Goal: Information Seeking & Learning: Learn about a topic

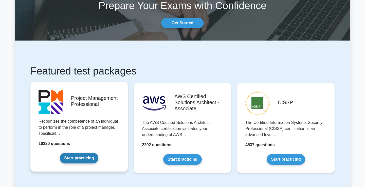
scroll to position [56, 0]
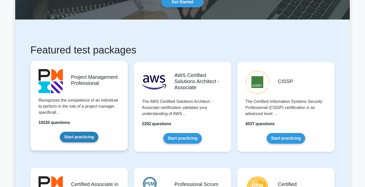
click at [86, 137] on link "Start practicing" at bounding box center [79, 137] width 38 height 11
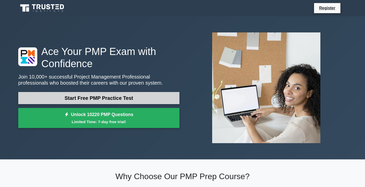
click at [117, 97] on link "Start Free PMP Practice Test" at bounding box center [98, 98] width 161 height 12
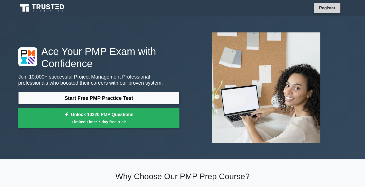
click at [328, 10] on link "Register" at bounding box center [327, 8] width 22 height 6
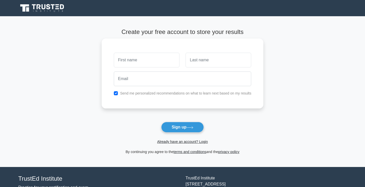
click at [155, 64] on input "text" at bounding box center [147, 60] width 66 height 15
type input "Gargi"
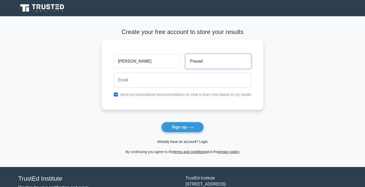
type input "Prasad"
click at [174, 142] on link "Already have an account? Login" at bounding box center [182, 142] width 51 height 4
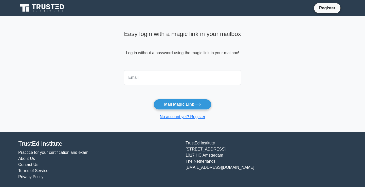
click at [172, 76] on input "email" at bounding box center [182, 77] width 117 height 15
click at [183, 118] on link "No account yet? Register" at bounding box center [183, 117] width 46 height 4
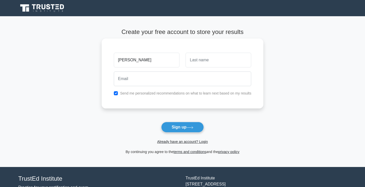
type input "[PERSON_NAME]"
type input "Prasad"
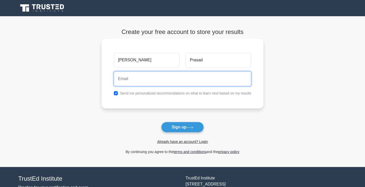
click at [159, 81] on input "email" at bounding box center [183, 78] width 138 height 15
type input "gargiprasad@gmail.com"
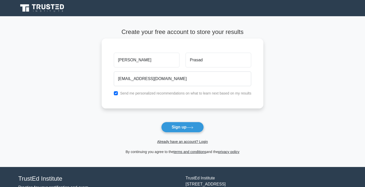
click at [169, 93] on label "Send me personalized recommendations on what to learn next based on my results" at bounding box center [185, 93] width 131 height 4
click at [116, 93] on input "checkbox" at bounding box center [116, 93] width 4 height 4
checkbox input "false"
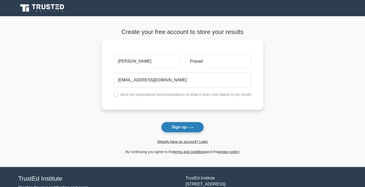
click at [184, 130] on button "Sign up" at bounding box center [182, 127] width 43 height 11
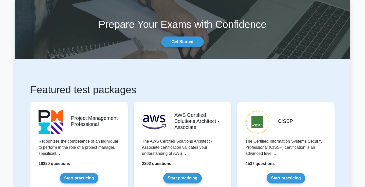
scroll to position [53, 0]
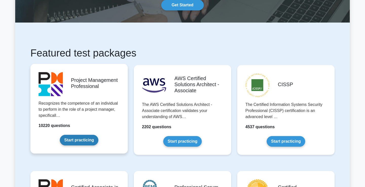
click at [87, 135] on link "Start practicing" at bounding box center [79, 140] width 38 height 11
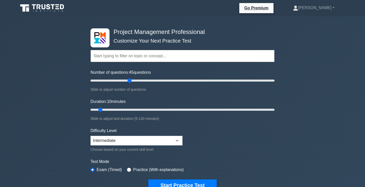
drag, startPoint x: 97, startPoint y: 80, endPoint x: 130, endPoint y: 80, distance: 32.9
type input "45"
click at [130, 80] on input "Number of questions: 45 questions" at bounding box center [182, 81] width 184 height 6
drag, startPoint x: 100, startPoint y: 110, endPoint x: 174, endPoint y: 107, distance: 73.5
click at [174, 107] on input "Duration: 60 minutes" at bounding box center [182, 110] width 184 height 6
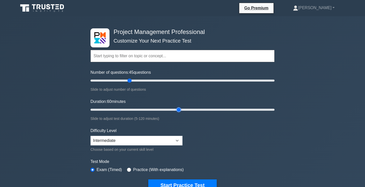
drag, startPoint x: 171, startPoint y: 110, endPoint x: 175, endPoint y: 110, distance: 4.1
type input "60"
click at [175, 110] on input "Duration: 60 minutes" at bounding box center [182, 110] width 184 height 6
click at [148, 143] on select "Beginner Intermediate Expert" at bounding box center [136, 141] width 92 height 10
select select "expert"
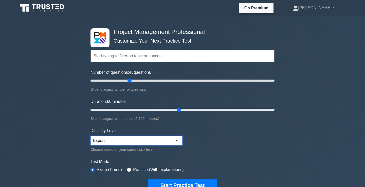
click at [90, 136] on select "Beginner Intermediate Expert" at bounding box center [136, 141] width 92 height 10
click at [202, 148] on form "Topics Scope Management Time Management Cost Management Quality Management Risk…" at bounding box center [182, 112] width 184 height 157
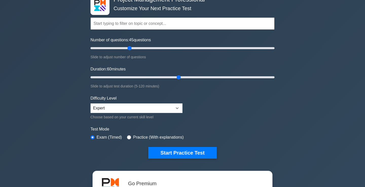
scroll to position [36, 0]
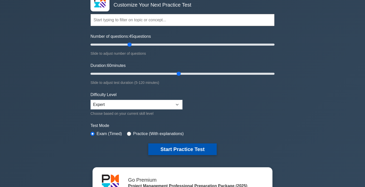
click at [169, 153] on button "Start Practice Test" at bounding box center [182, 149] width 68 height 12
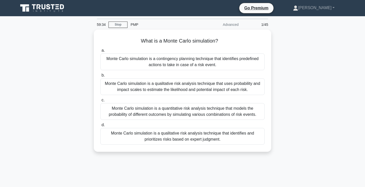
click at [165, 156] on div "What is a Monte Carlo simulation? .spinner_0XTQ{transform-origin:center;animati…" at bounding box center [182, 94] width 334 height 128
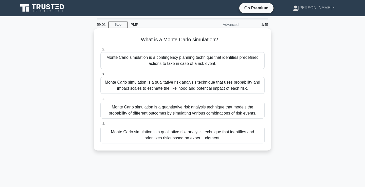
click at [134, 109] on div "Monte Carlo simulation is a quantitative risk analysis technique that models th…" at bounding box center [182, 110] width 164 height 17
click at [100, 101] on input "c. Monte Carlo simulation is a quantitative risk analysis technique that models…" at bounding box center [100, 98] width 0 height 3
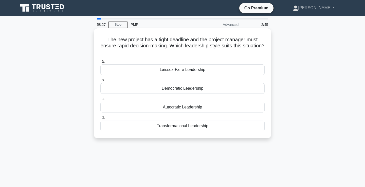
click at [169, 107] on div "Autocratic Leadership" at bounding box center [182, 107] width 164 height 11
click at [100, 101] on input "c. Autocratic Leadership" at bounding box center [100, 98] width 0 height 3
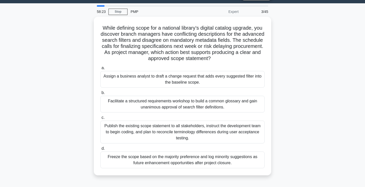
scroll to position [13, 0]
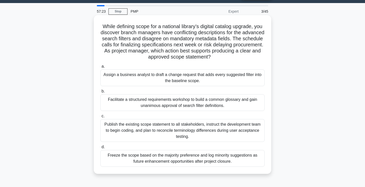
click at [175, 103] on div "Facilitate a structured requirements workshop to build a common glossary and ga…" at bounding box center [182, 102] width 164 height 17
click at [100, 93] on input "b. Facilitate a structured requirements workshop to build a common glossary and…" at bounding box center [100, 91] width 0 height 3
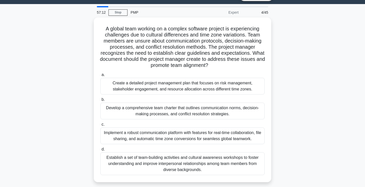
scroll to position [14, 0]
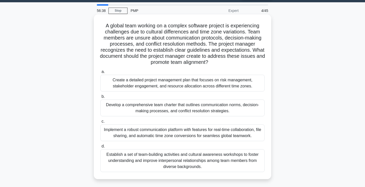
click at [198, 109] on div "Develop a comprehensive team charter that outlines communication norms, decisio…" at bounding box center [182, 108] width 164 height 17
click at [100, 98] on input "b. Develop a comprehensive team charter that outlines communication norms, deci…" at bounding box center [100, 96] width 0 height 3
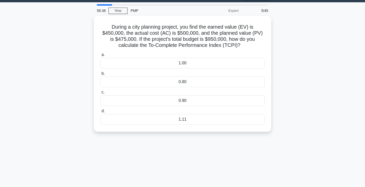
scroll to position [0, 0]
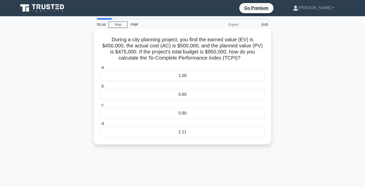
click at [146, 112] on div "0.90" at bounding box center [182, 113] width 164 height 11
click at [100, 107] on input "c. 0.90" at bounding box center [100, 104] width 0 height 3
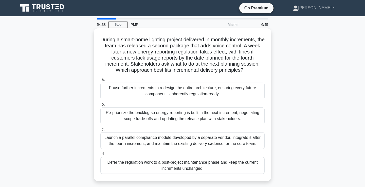
click at [221, 118] on div "Re-prioritize the backlog so energy-reporting is built in the next increment, n…" at bounding box center [182, 115] width 164 height 17
click at [100, 106] on input "b. Re-prioritize the backlog so energy-reporting is built in the next increment…" at bounding box center [100, 104] width 0 height 3
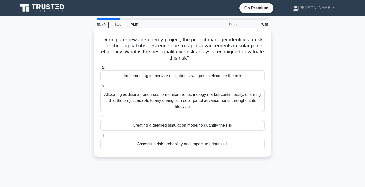
click at [206, 126] on div "Creating a detailed simulation model to quantify the risk" at bounding box center [182, 125] width 164 height 11
click at [100, 119] on input "c. Creating a detailed simulation model to quantify the risk" at bounding box center [100, 117] width 0 height 3
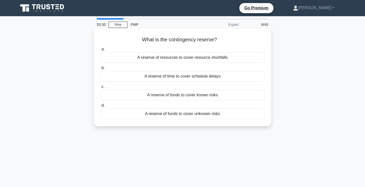
click at [203, 96] on div "A reserve of funds to cover known risks" at bounding box center [182, 95] width 164 height 11
click at [100, 88] on input "c. A reserve of funds to cover known risks" at bounding box center [100, 86] width 0 height 3
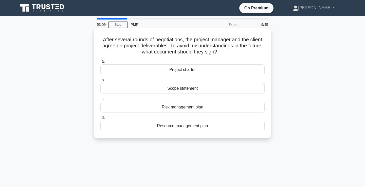
click at [185, 90] on div "Scope statement" at bounding box center [182, 88] width 164 height 11
click at [100, 82] on input "b. Scope statement" at bounding box center [100, 80] width 0 height 3
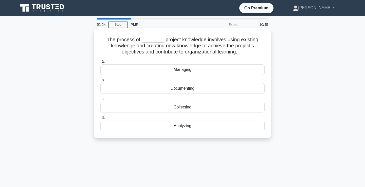
click at [168, 70] on div "Managing" at bounding box center [182, 69] width 164 height 11
click at [100, 63] on input "a. Managing" at bounding box center [100, 61] width 0 height 3
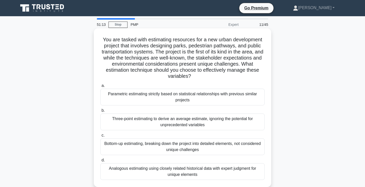
click at [142, 168] on div "Analogous estimating using closely related historical data with expert judgment…" at bounding box center [182, 171] width 164 height 17
click at [100, 162] on input "d. Analogous estimating using closely related historical data with expert judgm…" at bounding box center [100, 160] width 0 height 3
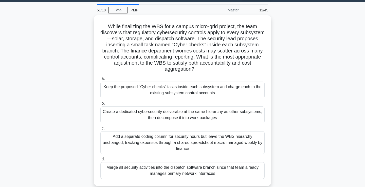
scroll to position [15, 0]
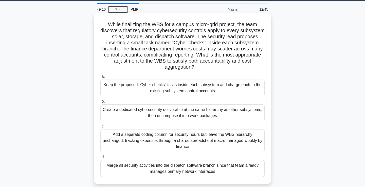
click at [190, 118] on div "Create a dedicated cybersecurity deliverable at the same hierarchy as other sub…" at bounding box center [182, 112] width 164 height 17
click at [100, 103] on input "b. Create a dedicated cybersecurity deliverable at the same hierarchy as other …" at bounding box center [100, 101] width 0 height 3
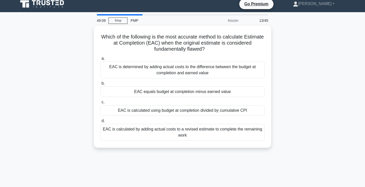
scroll to position [0, 0]
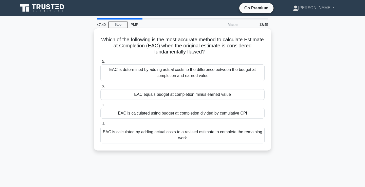
click at [175, 141] on div "EAC is calculated by adding actual costs to a revised estimate to complete the …" at bounding box center [182, 135] width 164 height 17
click at [100, 125] on input "d. EAC is calculated by adding actual costs to a revised estimate to complete t…" at bounding box center [100, 123] width 0 height 3
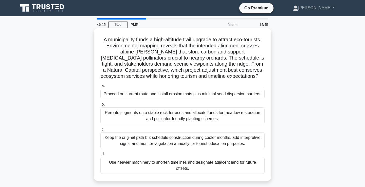
click at [212, 113] on div "Reroute segments onto stable rock terraces and allocate funds for meadow restor…" at bounding box center [182, 115] width 164 height 17
click at [100, 106] on input "b. Reroute segments onto stable rock terraces and allocate funds for meadow res…" at bounding box center [100, 104] width 0 height 3
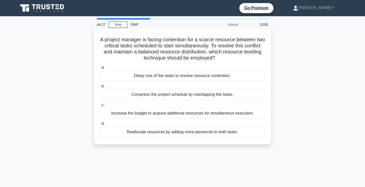
click at [141, 97] on div "Compress the project schedule by overlapping the tasks." at bounding box center [182, 94] width 164 height 11
click at [100, 88] on input "b. Compress the project schedule by overlapping the tasks." at bounding box center [100, 86] width 0 height 3
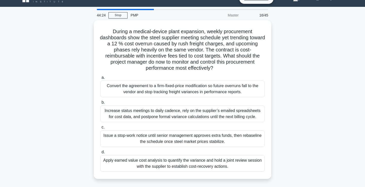
scroll to position [9, 0]
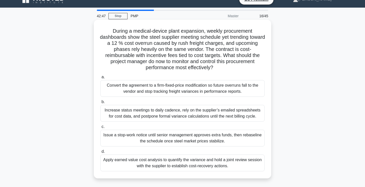
click at [196, 169] on div "Apply earned value cost analysis to quantify the variance and hold a joint revi…" at bounding box center [182, 163] width 164 height 17
click at [100, 153] on input "d. Apply earned value cost analysis to quantify the variance and hold a joint r…" at bounding box center [100, 151] width 0 height 3
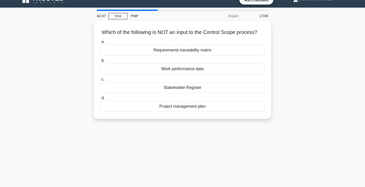
scroll to position [0, 0]
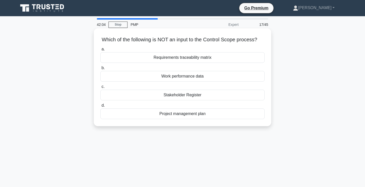
click at [200, 79] on div "Work performance data" at bounding box center [182, 76] width 164 height 11
click at [100, 70] on input "b. Work performance data" at bounding box center [100, 67] width 0 height 3
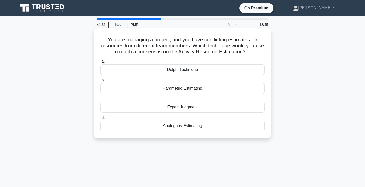
click at [161, 91] on div "Parametric Estimating" at bounding box center [182, 88] width 164 height 11
click at [100, 82] on input "b. Parametric Estimating" at bounding box center [100, 80] width 0 height 3
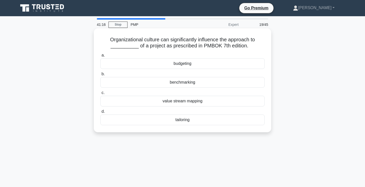
click at [168, 122] on div "tailoring" at bounding box center [182, 120] width 164 height 11
click at [100, 113] on input "d. tailoring" at bounding box center [100, 111] width 0 height 3
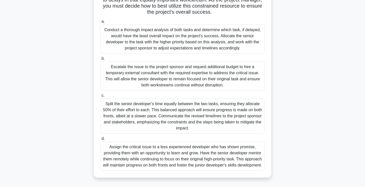
scroll to position [90, 0]
click at [206, 40] on div "Conduct a thorough impact analysis of both tasks and determine which task, if d…" at bounding box center [182, 39] width 164 height 29
click at [100, 23] on input "a. Conduct a thorough impact analysis of both tasks and determine which task, i…" at bounding box center [100, 21] width 0 height 3
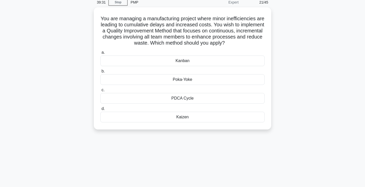
scroll to position [25, 0]
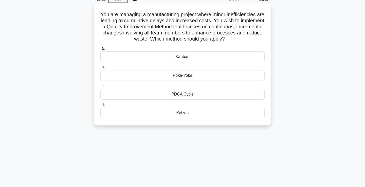
click at [160, 112] on div "Kaizen" at bounding box center [182, 113] width 164 height 11
click at [100, 106] on input "d. Kaizen" at bounding box center [100, 104] width 0 height 3
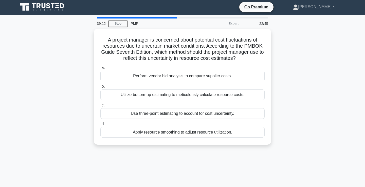
scroll to position [0, 0]
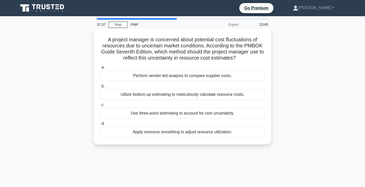
click at [154, 113] on div "Use three-point estimating to account for cost uncertainty." at bounding box center [182, 113] width 164 height 11
click at [100, 107] on input "c. Use three-point estimating to account for cost uncertainty." at bounding box center [100, 104] width 0 height 3
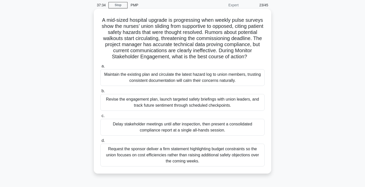
scroll to position [19, 0]
click at [167, 102] on div "Revise the engagement plan, launch targeted safety briefings with union leaders…" at bounding box center [182, 103] width 164 height 17
click at [100, 93] on input "b. Revise the engagement plan, launch targeted safety briefings with union lead…" at bounding box center [100, 91] width 0 height 3
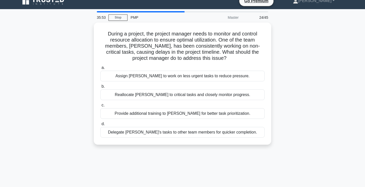
scroll to position [0, 0]
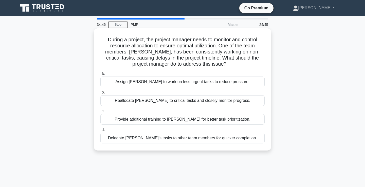
click at [154, 101] on div "Reallocate John to critical tasks and closely monitor progress." at bounding box center [182, 100] width 164 height 11
click at [100, 94] on input "b. Reallocate John to critical tasks and closely monitor progress." at bounding box center [100, 92] width 0 height 3
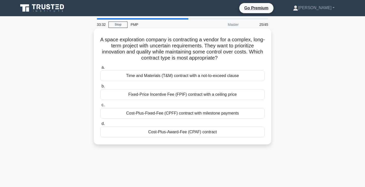
click at [159, 134] on div "Cost-Plus-Award-Fee (CPAF) contract" at bounding box center [182, 132] width 164 height 11
click at [100, 125] on input "d. Cost-Plus-Award-Fee (CPAF) contract" at bounding box center [100, 123] width 0 height 3
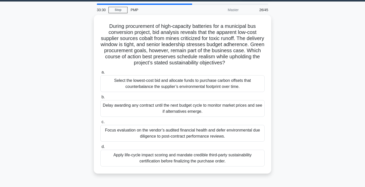
scroll to position [16, 0]
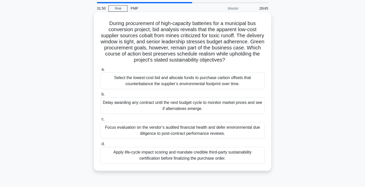
click at [164, 155] on div "Apply life-cycle impact scoring and mandate credible third-party sustainability…" at bounding box center [182, 155] width 164 height 17
click at [100, 146] on input "d. Apply life-cycle impact scoring and mandate credible third-party sustainabil…" at bounding box center [100, 143] width 0 height 3
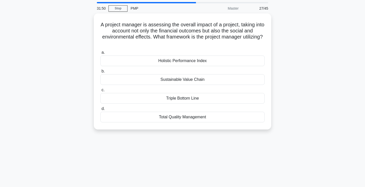
scroll to position [0, 0]
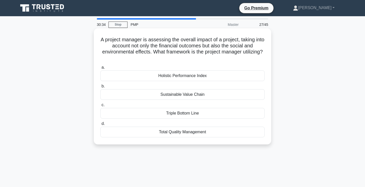
click at [208, 112] on div "Triple Bottom Line" at bounding box center [182, 113] width 164 height 11
click at [100, 107] on input "c. Triple Bottom Line" at bounding box center [100, 104] width 0 height 3
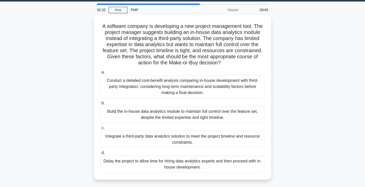
scroll to position [17, 0]
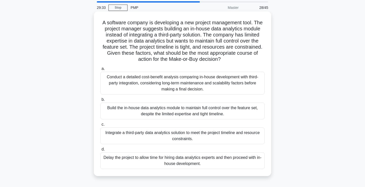
click at [208, 90] on div "Conduct a detailed cost-benefit analysis comparing in-house development with th…" at bounding box center [182, 83] width 164 height 23
click at [100, 70] on input "a. Conduct a detailed cost-benefit analysis comparing in-house development with…" at bounding box center [100, 68] width 0 height 3
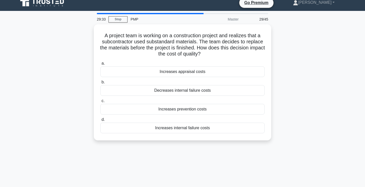
scroll to position [0, 0]
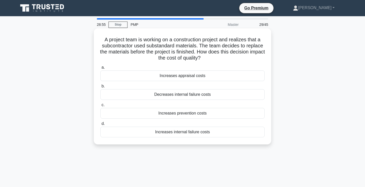
click at [214, 133] on div "Increases internal failure costs" at bounding box center [182, 132] width 164 height 11
click at [100, 125] on input "d. Increases internal failure costs" at bounding box center [100, 123] width 0 height 3
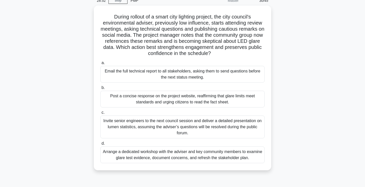
scroll to position [23, 0]
click at [227, 154] on div "Arrange a dedicated workshop with the adviser and key community members to exam…" at bounding box center [182, 154] width 164 height 17
click at [100, 145] on input "d. Arrange a dedicated workshop with the adviser and key community members to e…" at bounding box center [100, 142] width 0 height 3
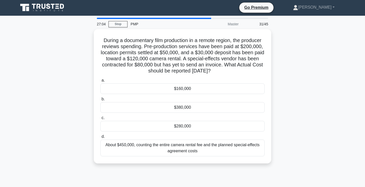
scroll to position [0, 0]
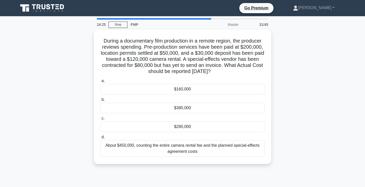
click at [227, 154] on div "About $450,000, counting the entire camera rental fee and the planned special-e…" at bounding box center [182, 148] width 164 height 17
click at [100, 139] on input "d. About $450,000, counting the entire camera rental fee and the planned specia…" at bounding box center [100, 137] width 0 height 3
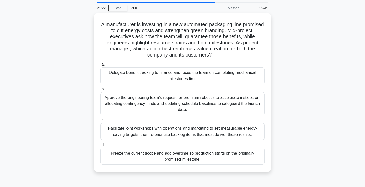
scroll to position [16, 0]
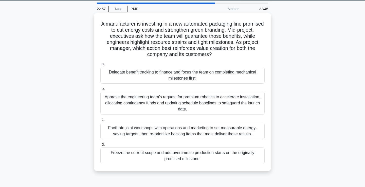
click at [138, 133] on div "Facilitate joint workshops with operations and marketing to set measurable ener…" at bounding box center [182, 131] width 164 height 17
click at [100, 121] on input "c. Facilitate joint workshops with operations and marketing to set measurable e…" at bounding box center [100, 119] width 0 height 3
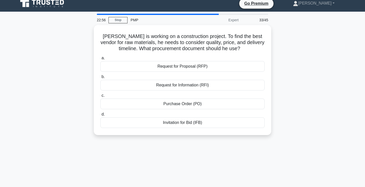
scroll to position [0, 0]
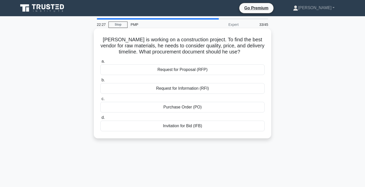
click at [143, 124] on div "Invitation for Bid (IFB)" at bounding box center [182, 126] width 164 height 11
click at [100, 119] on input "d. Invitation for Bid (IFB)" at bounding box center [100, 117] width 0 height 3
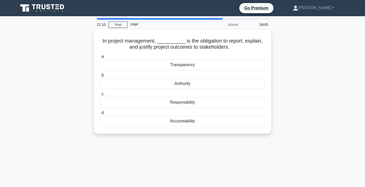
click at [143, 124] on div "Accountability" at bounding box center [182, 121] width 164 height 11
click at [100, 115] on input "d. Accountability" at bounding box center [100, 112] width 0 height 3
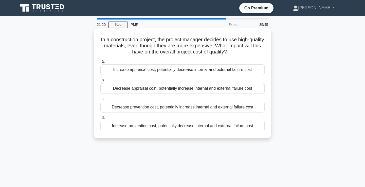
click at [159, 71] on div "Increase appraisal cost, potentially decrease internal and external failure cost" at bounding box center [182, 69] width 164 height 11
click at [100, 63] on input "a. Increase appraisal cost, potentially decrease internal and external failure …" at bounding box center [100, 61] width 0 height 3
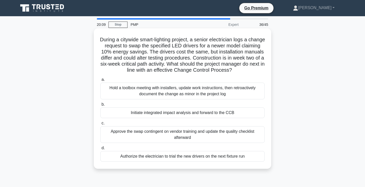
click at [129, 112] on div "Initiate integrated impact analysis and forward to the CCB" at bounding box center [182, 112] width 164 height 11
click at [100, 106] on input "b. Initiate integrated impact analysis and forward to the CCB" at bounding box center [100, 104] width 0 height 3
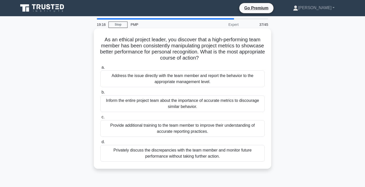
click at [115, 82] on div "Address the issue directly with the team member and report the behavior to the …" at bounding box center [182, 78] width 164 height 17
click at [100, 69] on input "a. Address the issue directly with the team member and report the behavior to t…" at bounding box center [100, 67] width 0 height 3
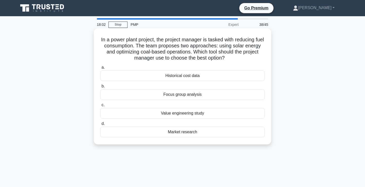
click at [190, 113] on div "Value engineering study" at bounding box center [182, 113] width 164 height 11
click at [100, 107] on input "c. Value engineering study" at bounding box center [100, 104] width 0 height 3
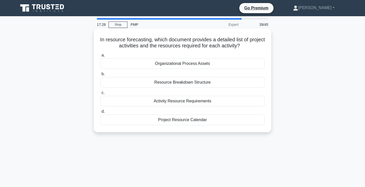
click at [195, 84] on div "Resource Breakdown Structure" at bounding box center [182, 82] width 164 height 11
click at [100, 76] on input "b. Resource Breakdown Structure" at bounding box center [100, 73] width 0 height 3
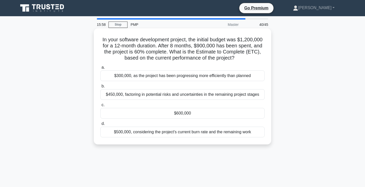
click at [154, 135] on div "$500,000, considering the project's current burn rate and the remaining work" at bounding box center [182, 132] width 164 height 11
click at [100, 125] on input "d. $500,000, considering the project's current burn rate and the remaining work" at bounding box center [100, 123] width 0 height 3
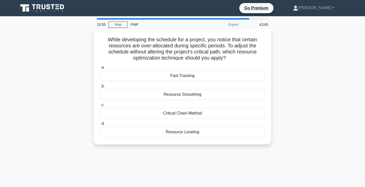
click at [164, 43] on h5 "While developing the schedule for a project, you notice that certain resources …" at bounding box center [182, 48] width 165 height 25
click at [200, 95] on div "Resource Smoothing" at bounding box center [182, 94] width 164 height 11
click at [100, 88] on input "b. Resource Smoothing" at bounding box center [100, 86] width 0 height 3
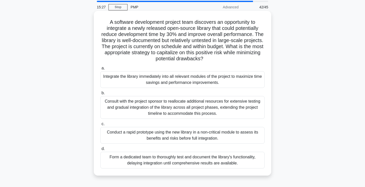
scroll to position [18, 0]
click at [168, 140] on div "Conduct a rapid prototype using the new library in a non-critical module to ass…" at bounding box center [182, 135] width 164 height 17
click at [100, 125] on input "c. Conduct a rapid prototype using the new library in a non-critical module to …" at bounding box center [100, 123] width 0 height 3
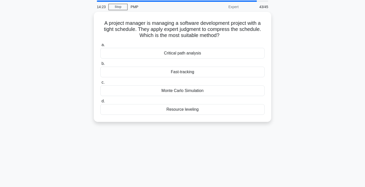
scroll to position [0, 0]
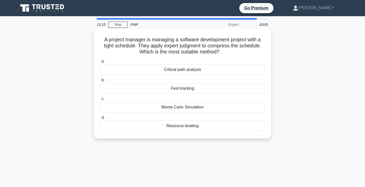
click at [189, 71] on div "Critical path analysis" at bounding box center [182, 69] width 164 height 11
click at [100, 63] on input "a. Critical path analysis" at bounding box center [100, 61] width 0 height 3
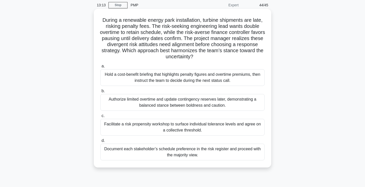
scroll to position [19, 0]
click at [196, 127] on div "Facilitate a risk propensity workshop to surface individual tolerance levels an…" at bounding box center [182, 127] width 164 height 17
click at [100, 118] on input "c. Facilitate a risk propensity workshop to surface individual tolerance levels…" at bounding box center [100, 116] width 0 height 3
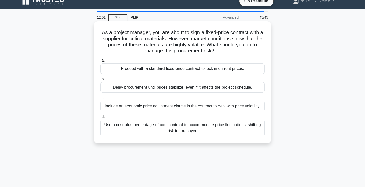
scroll to position [0, 0]
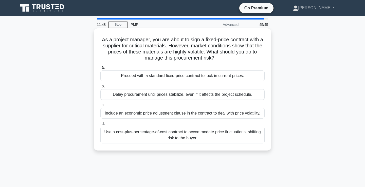
drag, startPoint x: 189, startPoint y: 48, endPoint x: 214, endPoint y: 57, distance: 26.7
click at [214, 58] on h5 "As a project manager, you are about to sign a fixed-price contract with a suppl…" at bounding box center [182, 48] width 165 height 25
click at [175, 53] on h5 "As a project manager, you are about to sign a fixed-price contract with a suppl…" at bounding box center [182, 48] width 165 height 25
click at [194, 114] on div "Include an economic price adjustment clause in the contract to deal with price …" at bounding box center [182, 113] width 164 height 11
click at [100, 107] on input "c. Include an economic price adjustment clause in the contract to deal with pri…" at bounding box center [100, 104] width 0 height 3
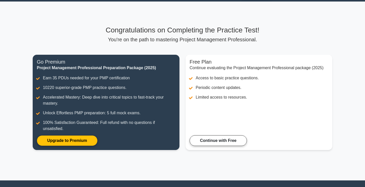
scroll to position [16, 0]
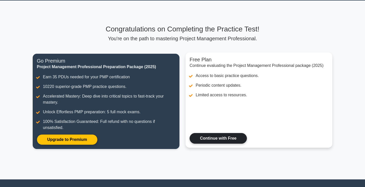
click at [205, 140] on link "Continue with Free" at bounding box center [218, 138] width 57 height 11
